Goal: Information Seeking & Learning: Learn about a topic

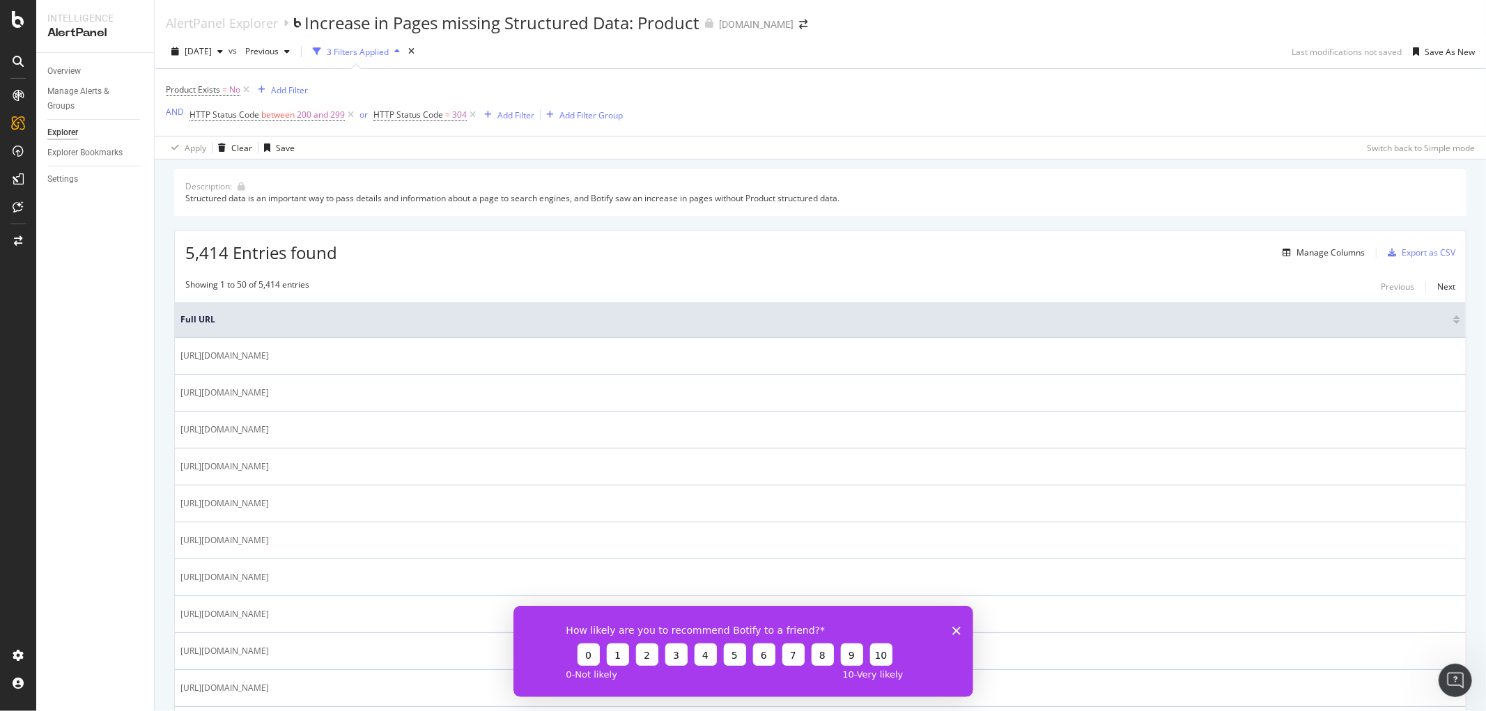
click at [269, 204] on div "Structured data is an important way to pass details and information about a pag…" at bounding box center [820, 198] width 1270 height 12
drag, startPoint x: 582, startPoint y: 201, endPoint x: 593, endPoint y: 201, distance: 11.8
click at [593, 201] on div "Structured data is an important way to pass details and information about a pag…" at bounding box center [820, 198] width 1270 height 12
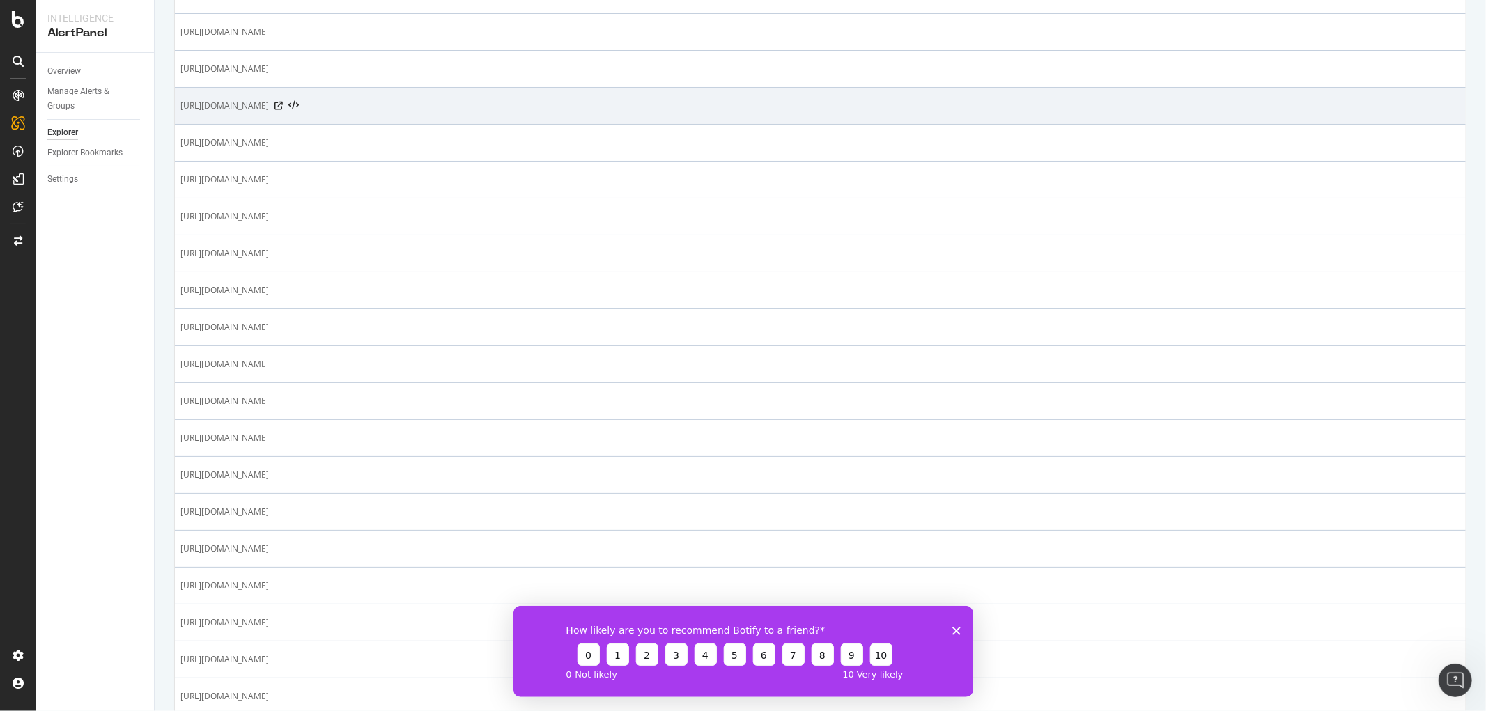
scroll to position [619, 0]
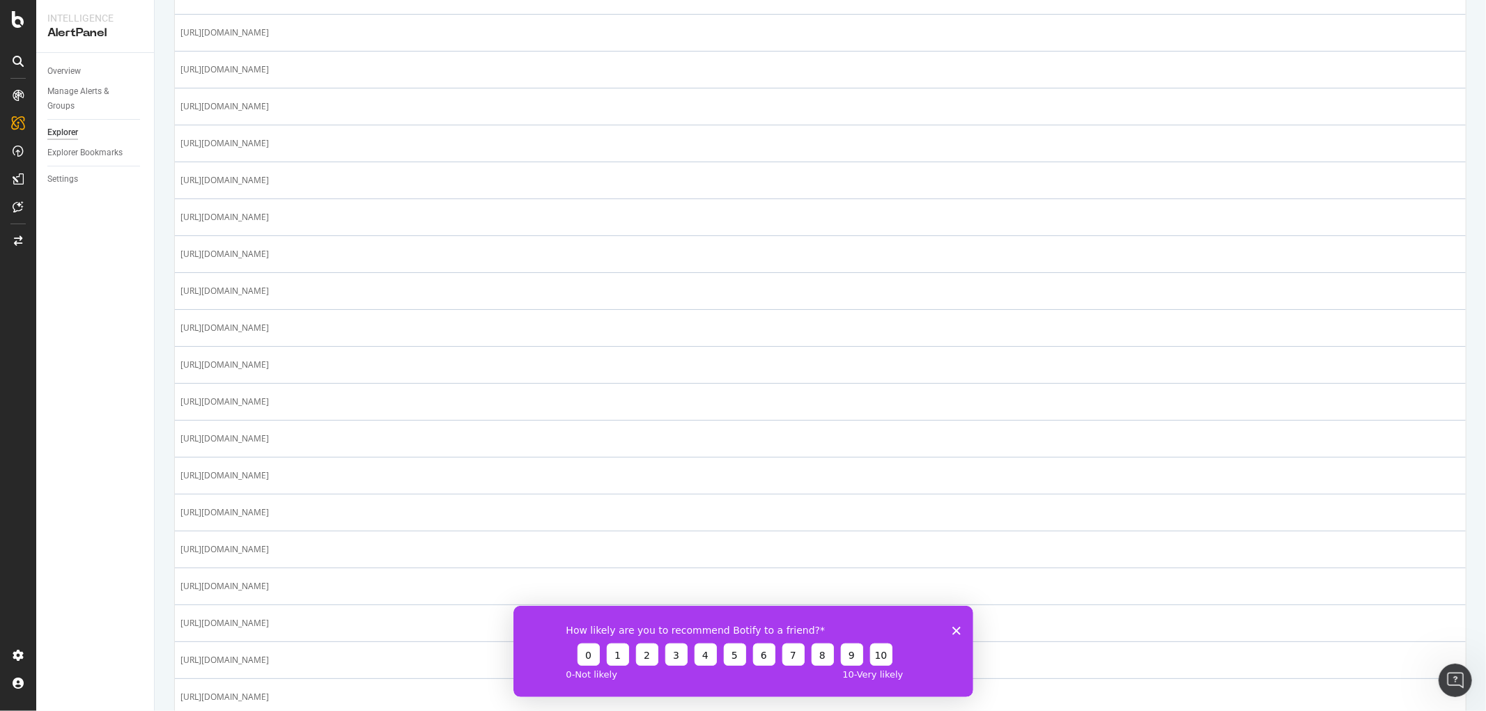
click at [959, 626] on icon "Close survey" at bounding box center [956, 630] width 8 height 8
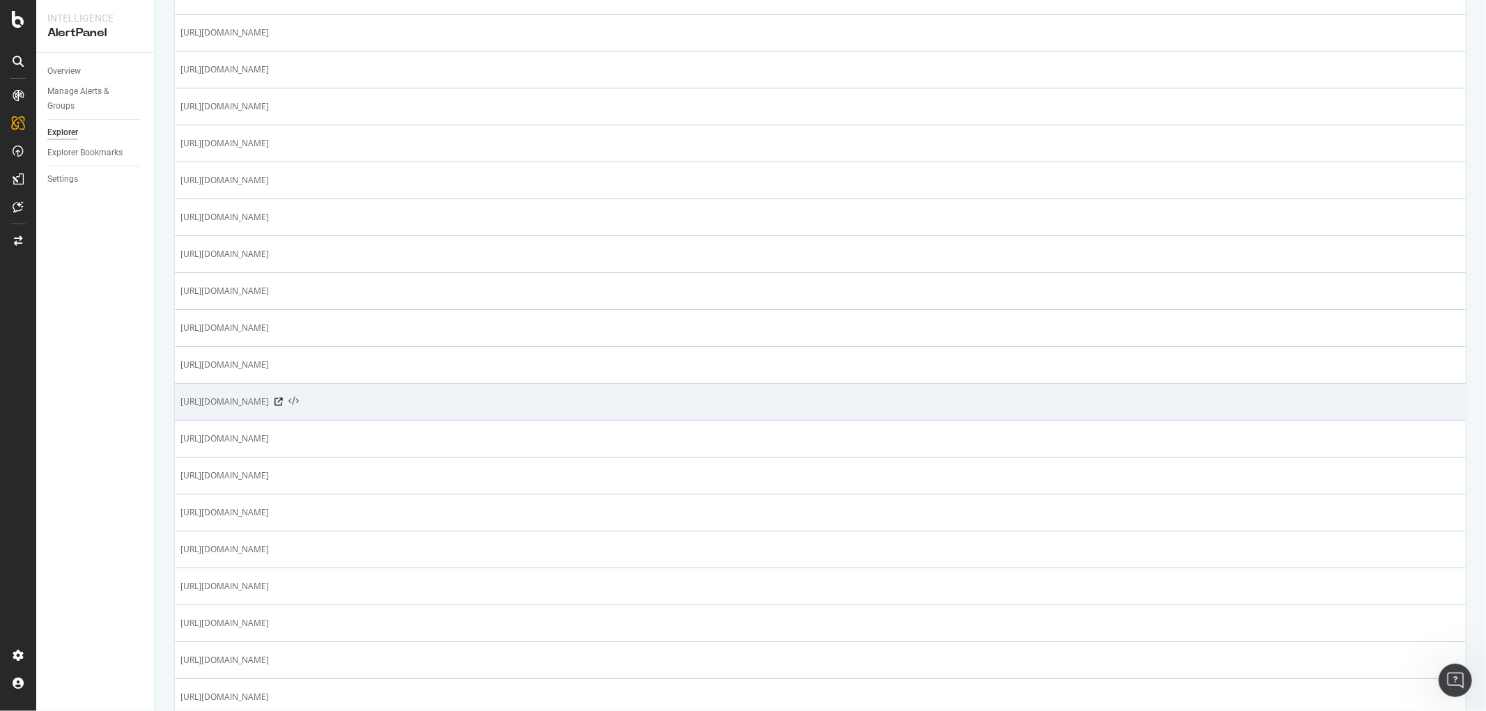
click at [299, 402] on icon at bounding box center [293, 402] width 10 height 10
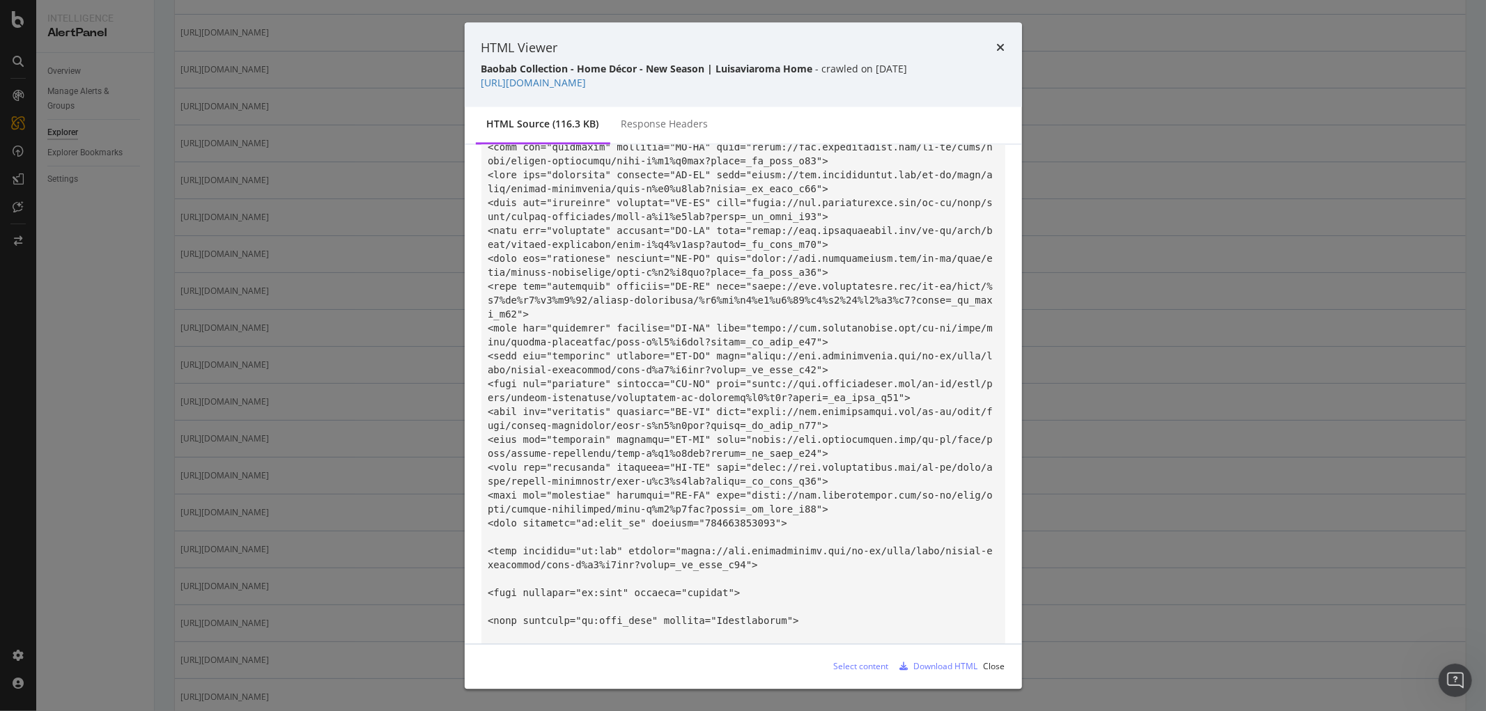
scroll to position [1780, 0]
